Goal: Task Accomplishment & Management: Manage account settings

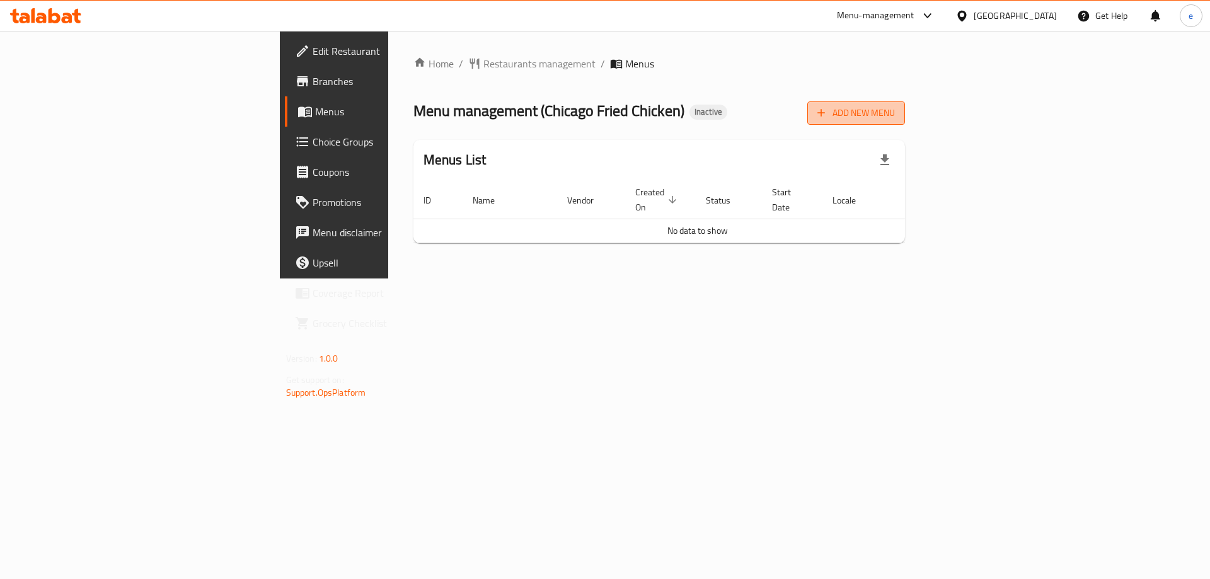
click at [895, 111] on span "Add New Menu" at bounding box center [856, 113] width 78 height 16
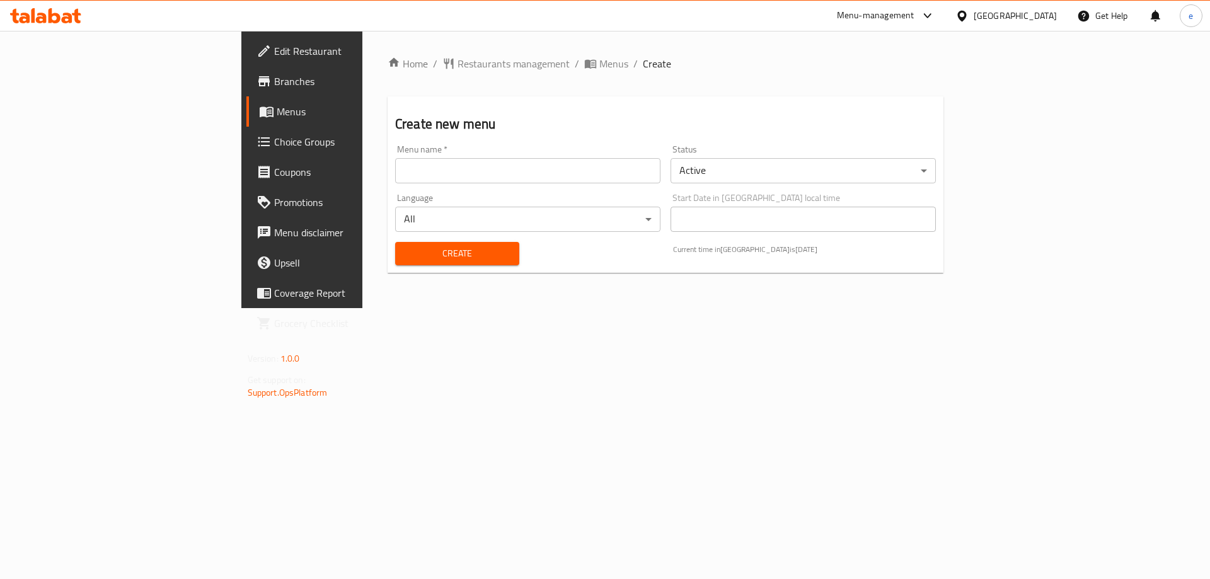
click at [401, 180] on input "text" at bounding box center [527, 170] width 265 height 25
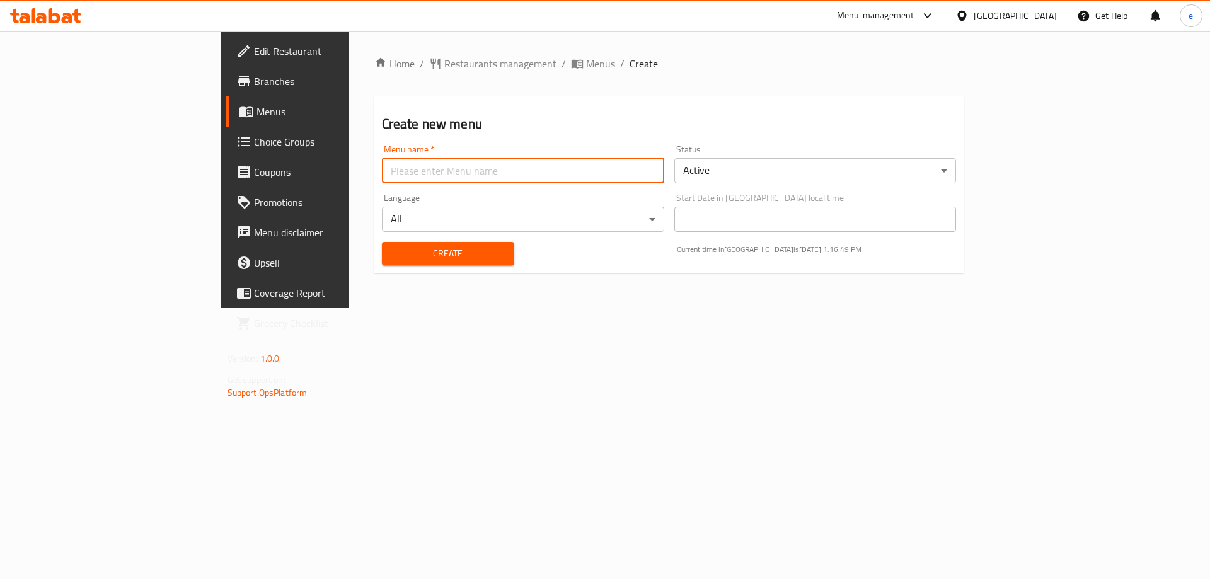
type input "Final Menu"
click at [382, 242] on button "Create" at bounding box center [448, 253] width 132 height 23
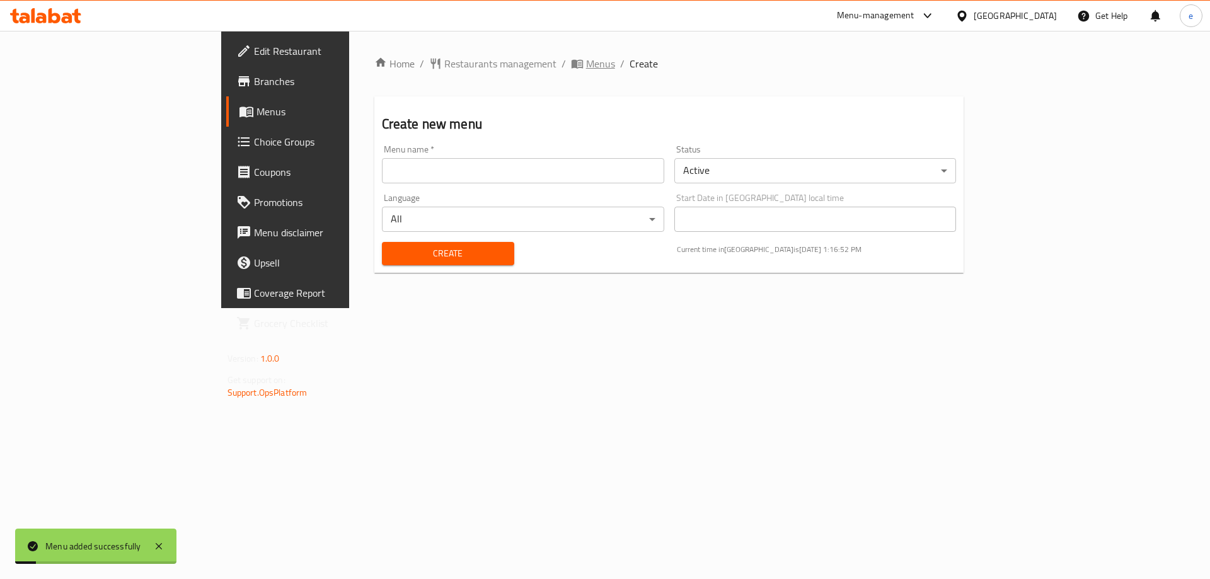
click at [586, 65] on span "Menus" at bounding box center [600, 63] width 29 height 15
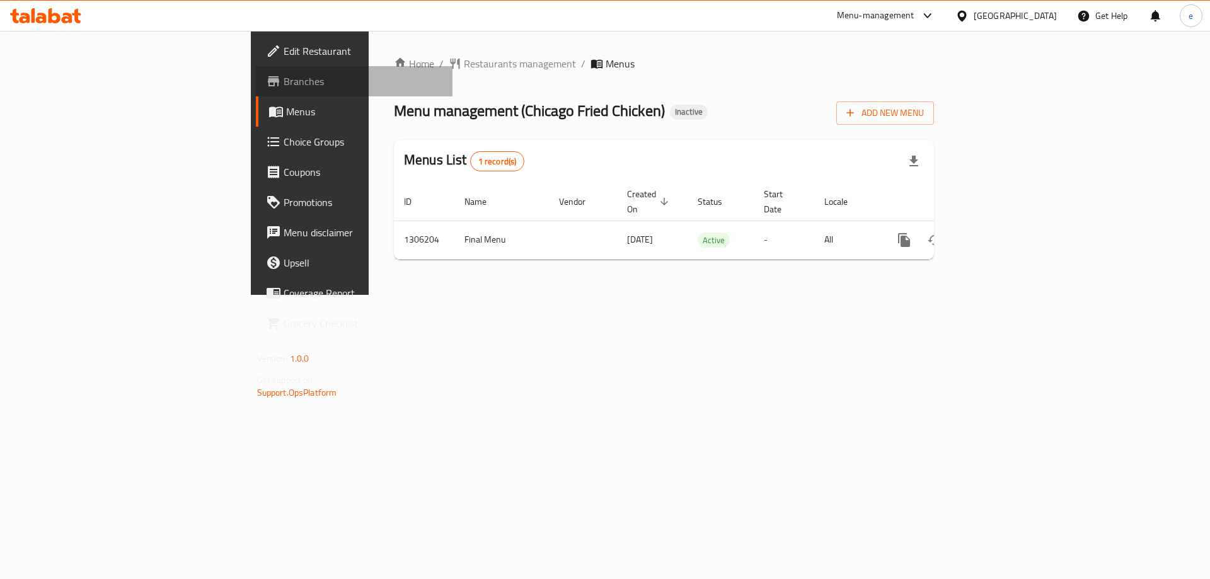
click at [284, 88] on span "Branches" at bounding box center [363, 81] width 159 height 15
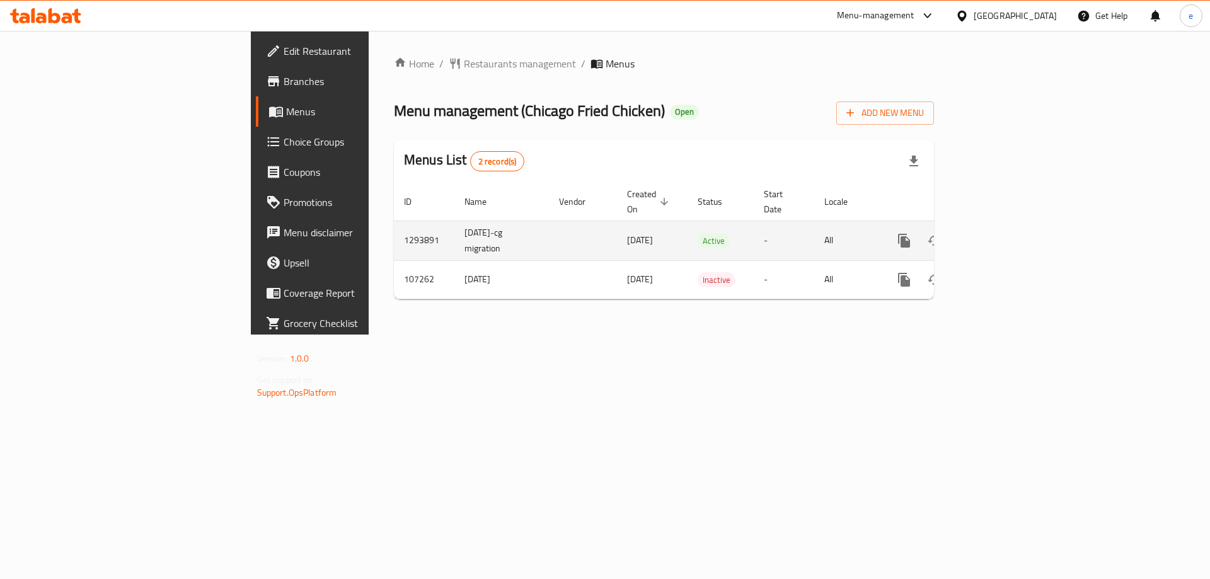
click at [1001, 235] on icon "enhanced table" at bounding box center [994, 240] width 11 height 11
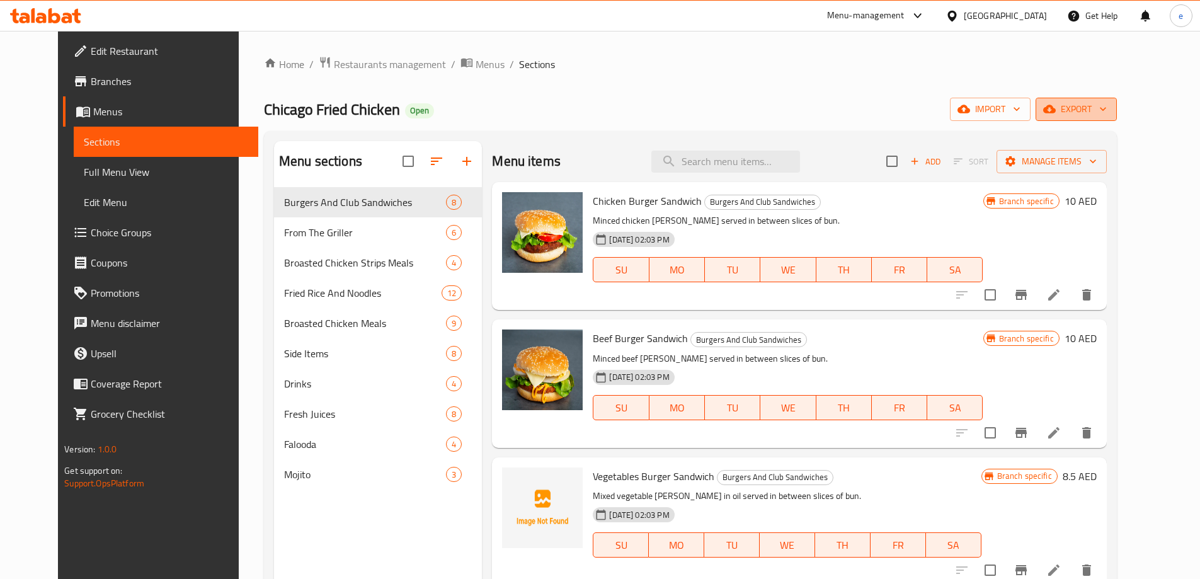
click at [1107, 105] on span "export" at bounding box center [1076, 109] width 61 height 16
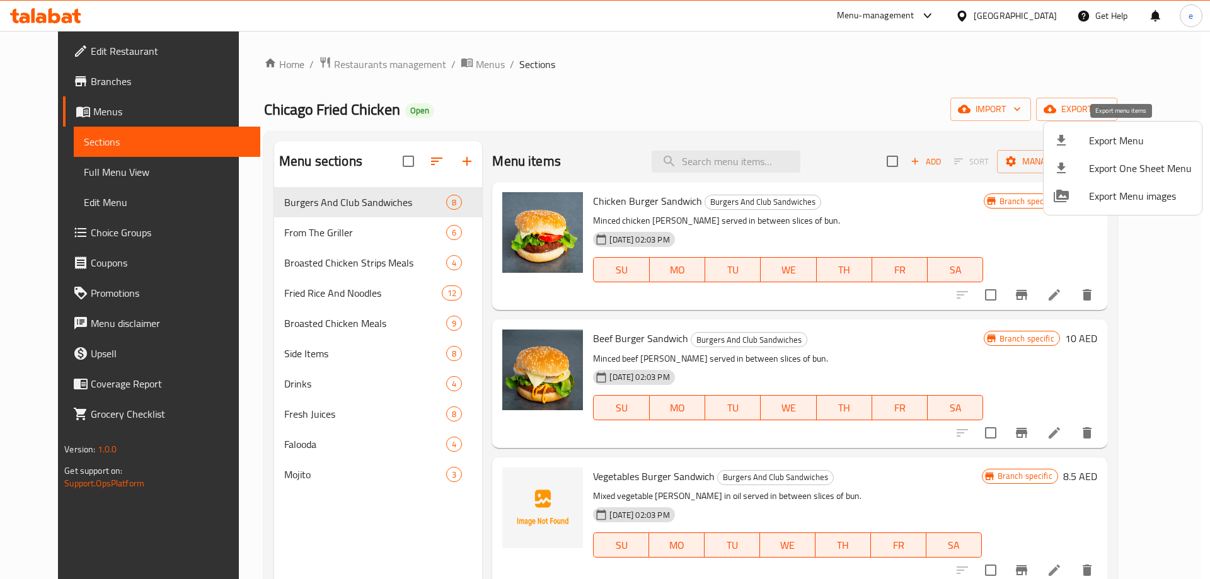
click at [1096, 140] on span "Export Menu" at bounding box center [1140, 140] width 103 height 15
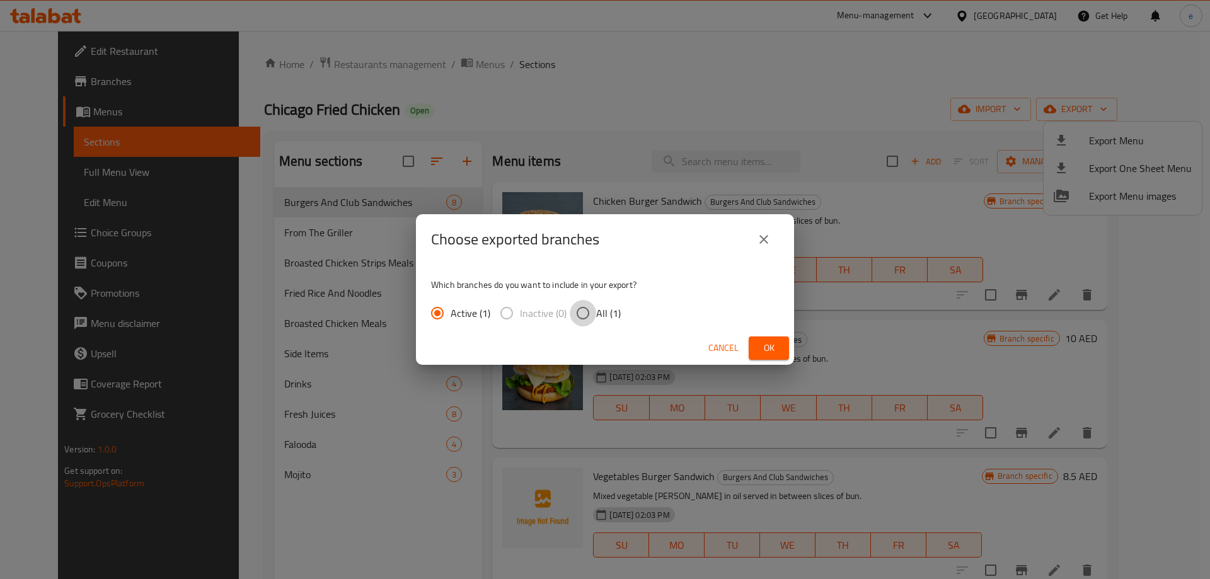
click at [591, 317] on input "All (1)" at bounding box center [583, 313] width 26 height 26
radio input "true"
click at [763, 339] on button "Ok" at bounding box center [769, 348] width 40 height 23
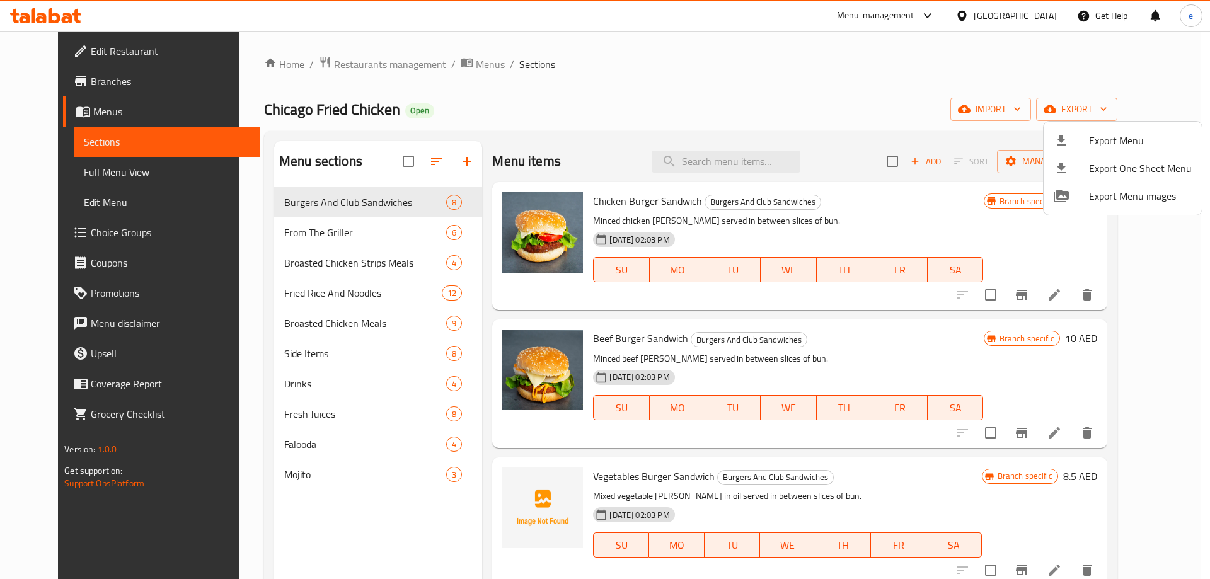
click at [361, 64] on div at bounding box center [605, 289] width 1210 height 579
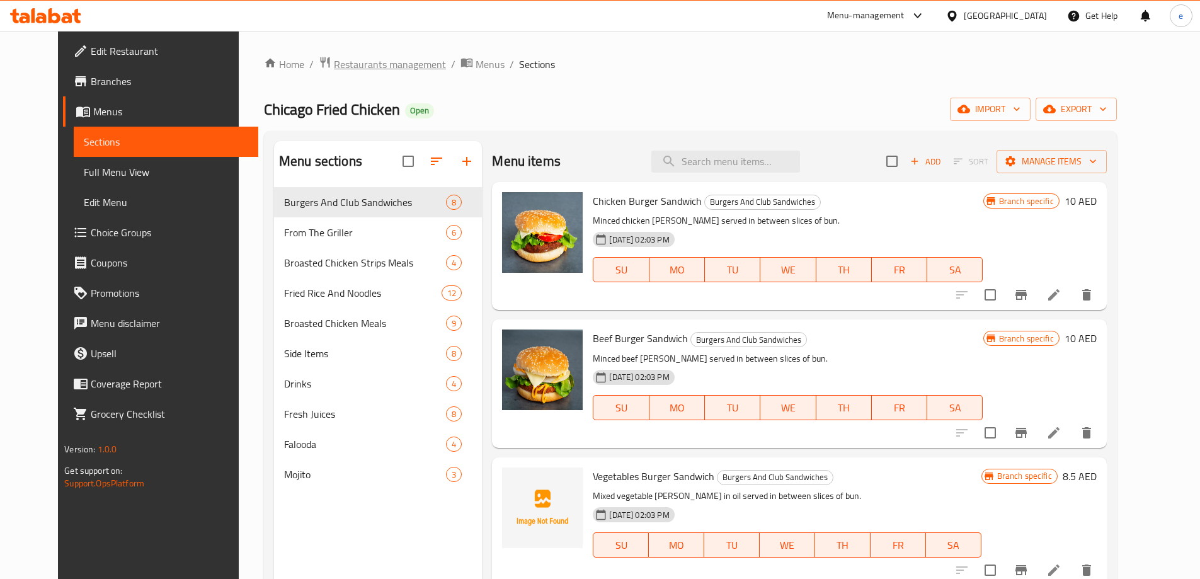
click at [359, 64] on span "Restaurants management" at bounding box center [390, 64] width 112 height 15
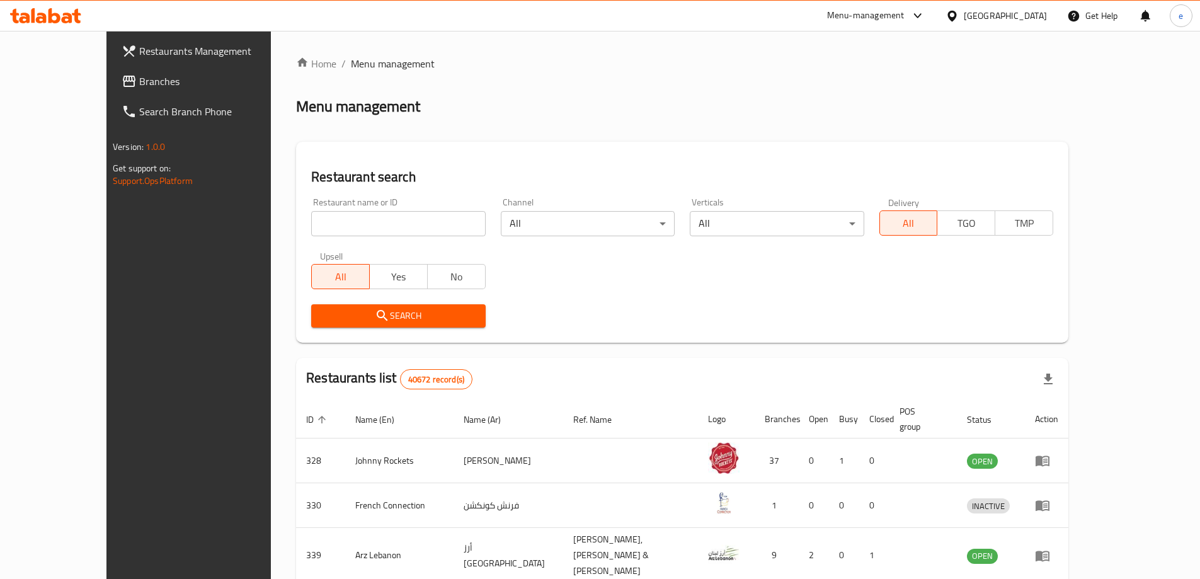
click at [139, 81] on span "Branches" at bounding box center [218, 81] width 158 height 15
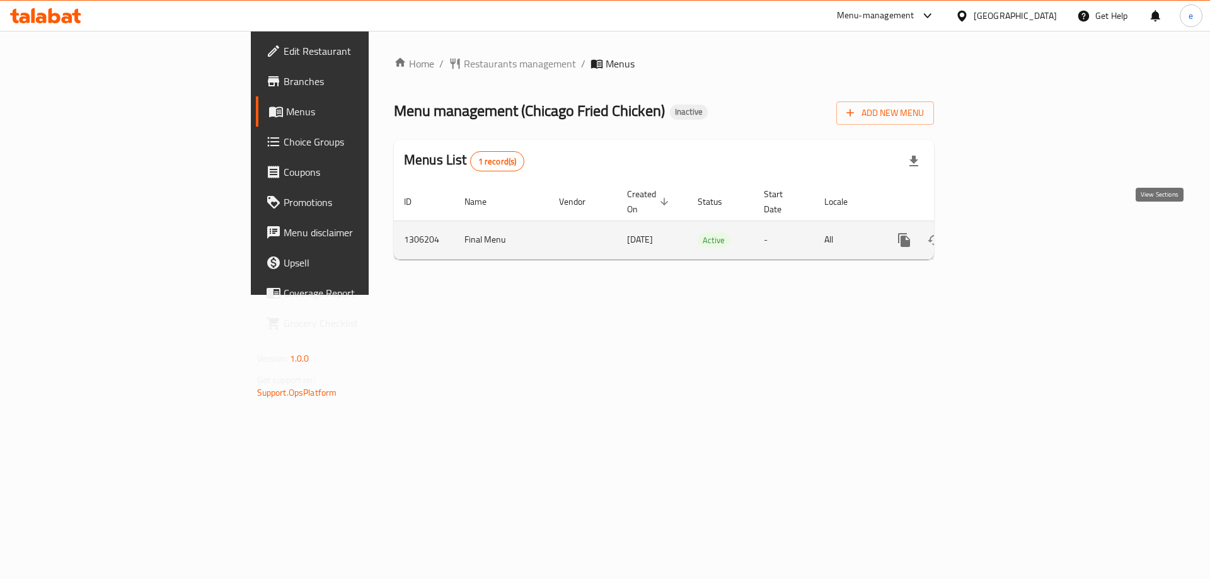
click at [1010, 225] on link "enhanced table" at bounding box center [995, 240] width 30 height 30
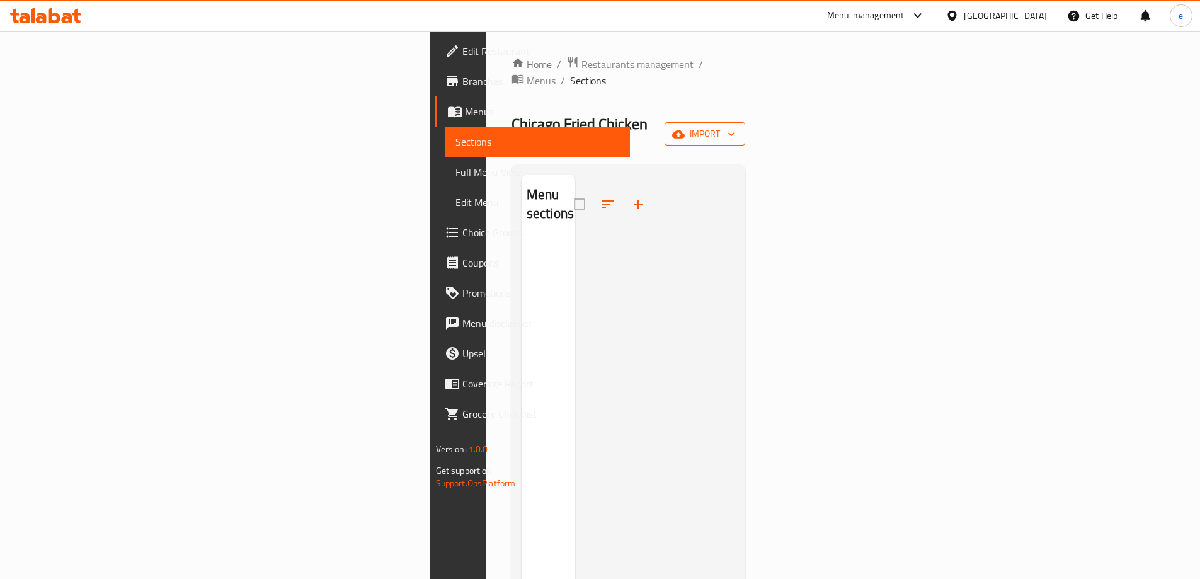
click at [735, 126] on span "import" at bounding box center [705, 134] width 60 height 16
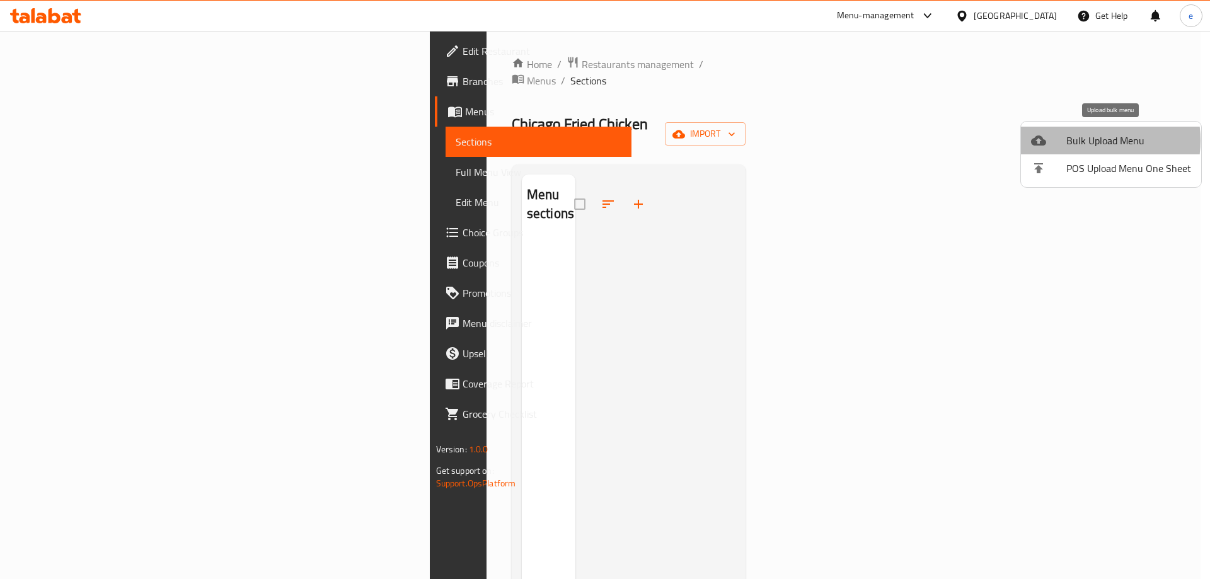
click at [1082, 141] on span "Bulk Upload Menu" at bounding box center [1128, 140] width 125 height 15
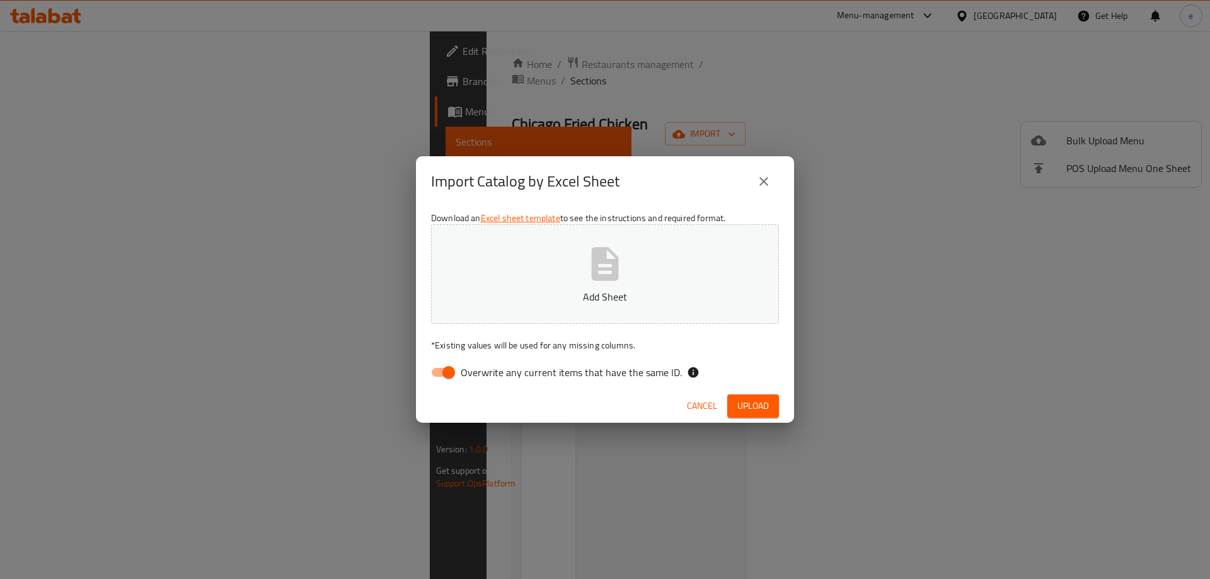
click at [435, 369] on input "Overwrite any current items that have the same ID." at bounding box center [449, 372] width 72 height 24
checkbox input "false"
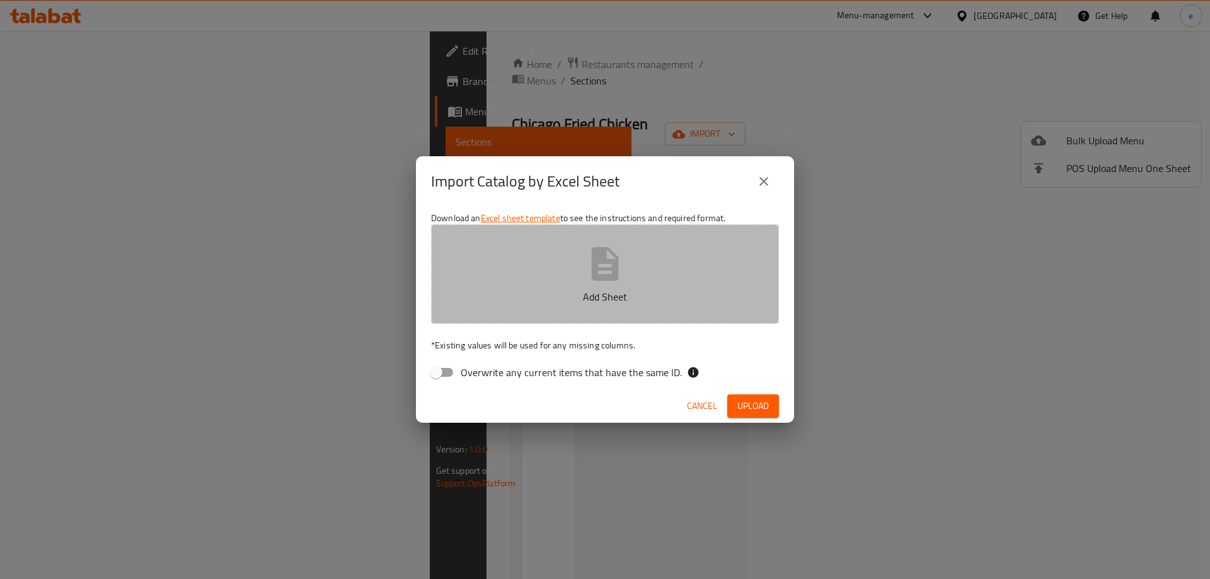
click at [528, 311] on button "Add Sheet" at bounding box center [605, 274] width 348 height 100
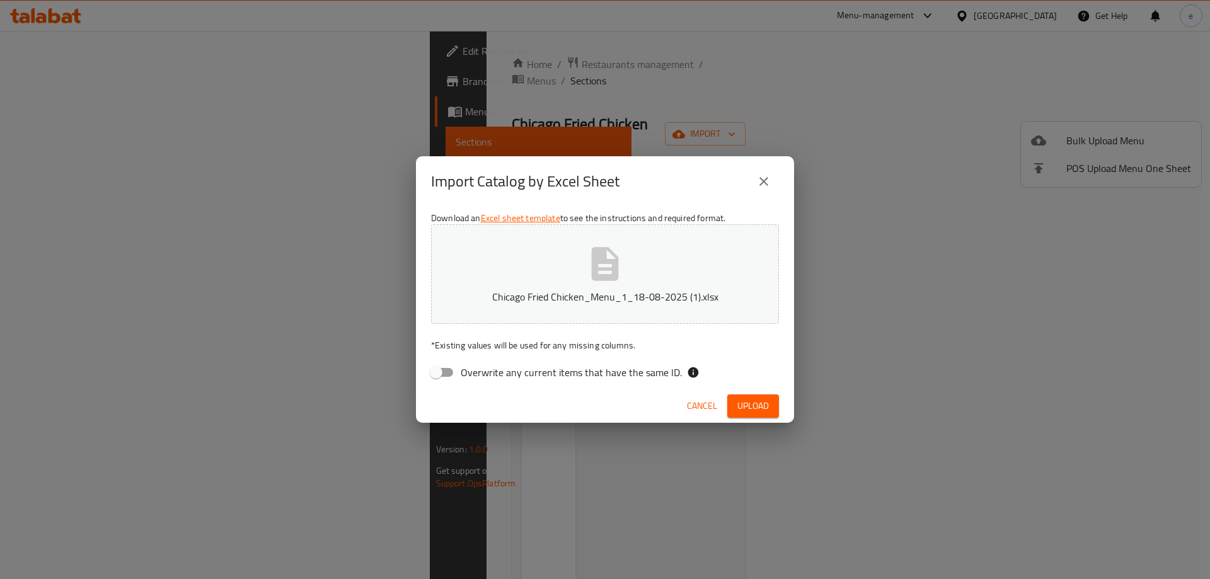
click at [746, 400] on span "Upload" at bounding box center [753, 406] width 32 height 16
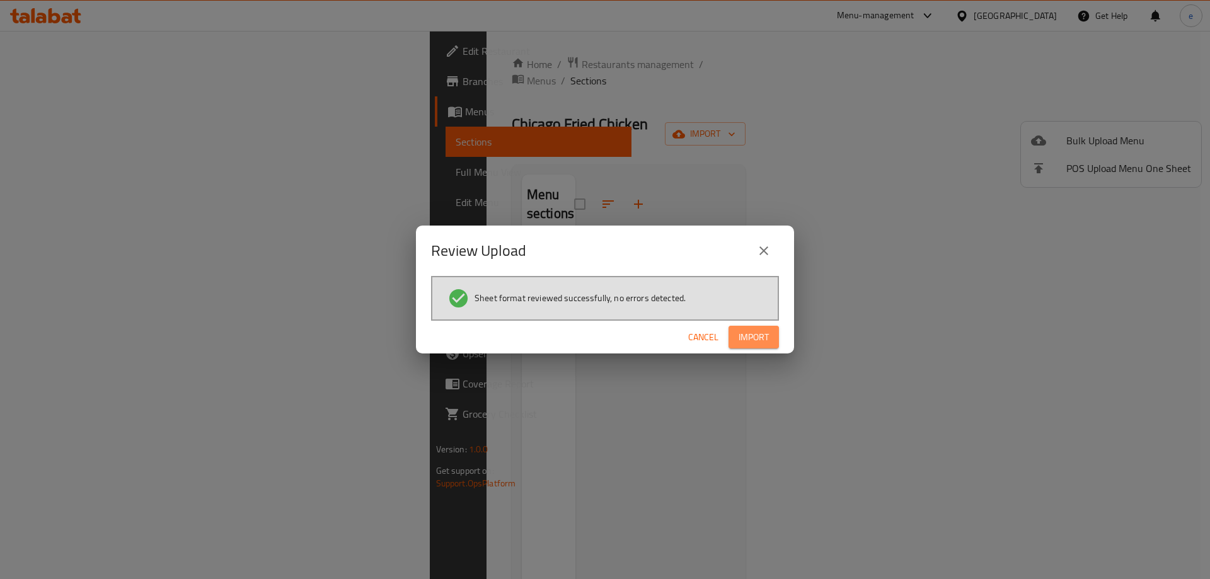
click at [752, 338] on span "Import" at bounding box center [754, 338] width 30 height 16
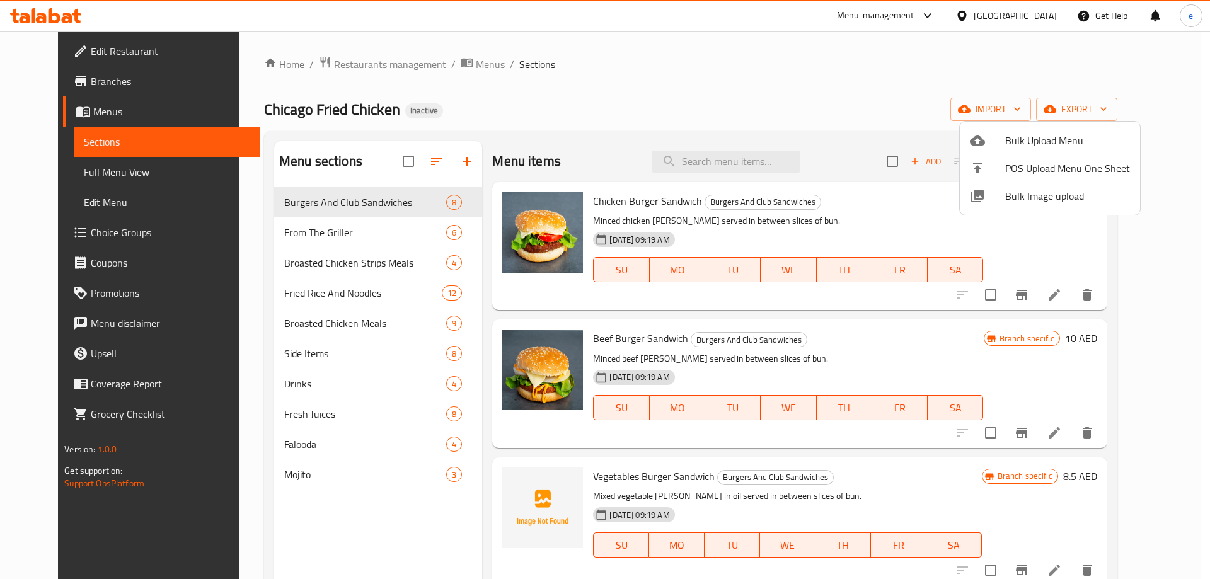
click at [313, 60] on div at bounding box center [605, 289] width 1210 height 579
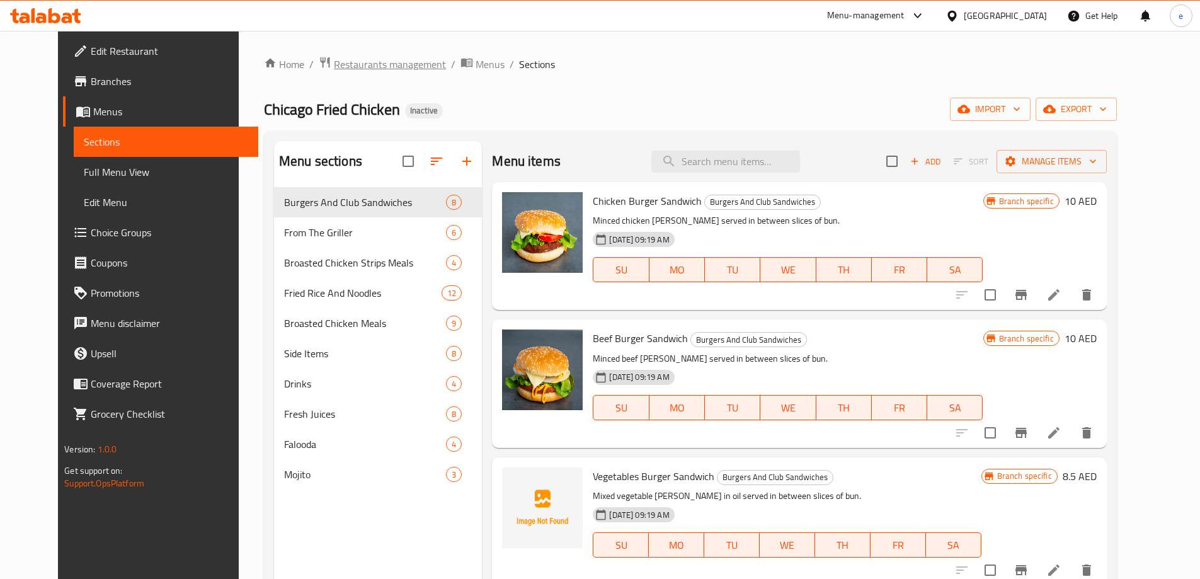
click at [334, 59] on span "Restaurants management" at bounding box center [390, 64] width 112 height 15
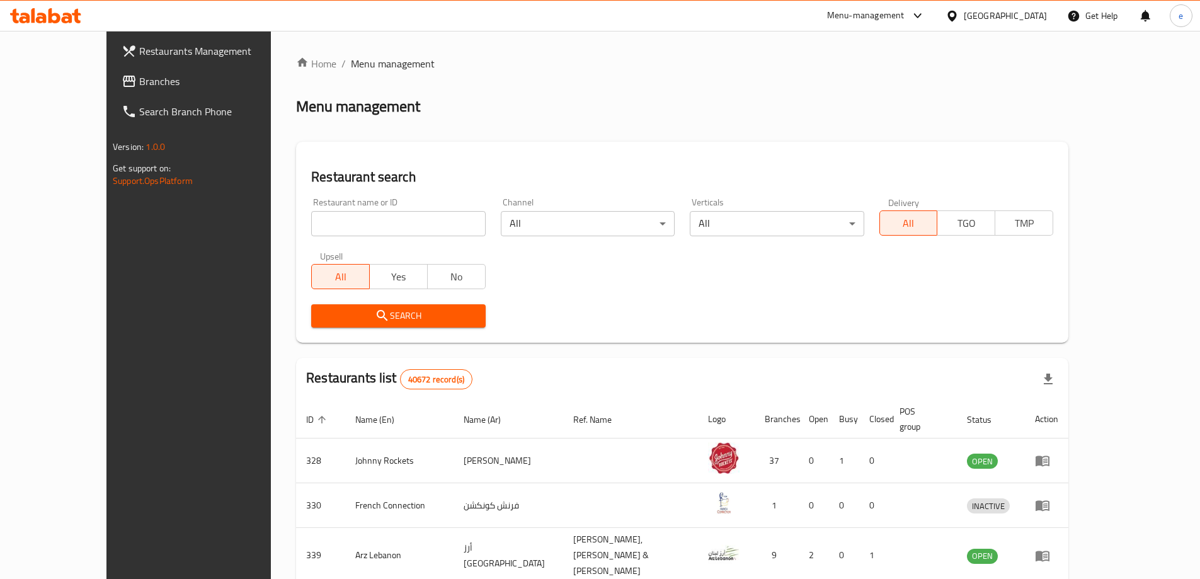
click at [139, 79] on span "Branches" at bounding box center [218, 81] width 158 height 15
